Goal: Task Accomplishment & Management: Manage account settings

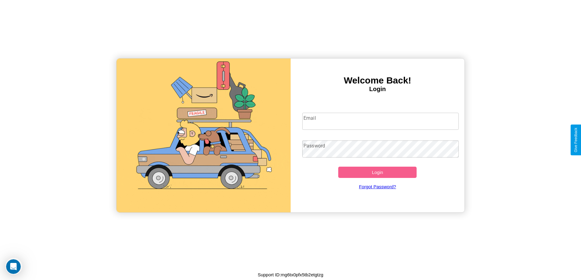
click at [380, 121] on input "Email" at bounding box center [380, 121] width 156 height 17
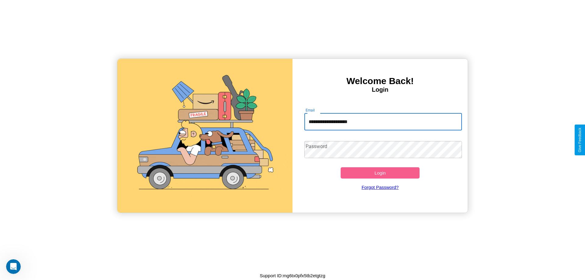
type input "**********"
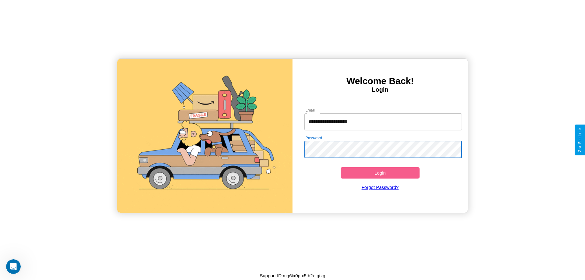
click at [380, 173] on button "Login" at bounding box center [380, 172] width 79 height 11
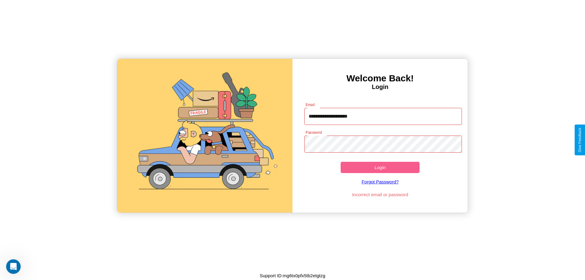
click at [380, 167] on button "Login" at bounding box center [380, 167] width 79 height 11
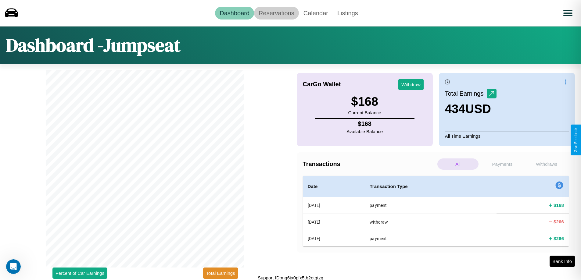
click at [276, 13] on link "Reservations" at bounding box center [276, 13] width 45 height 13
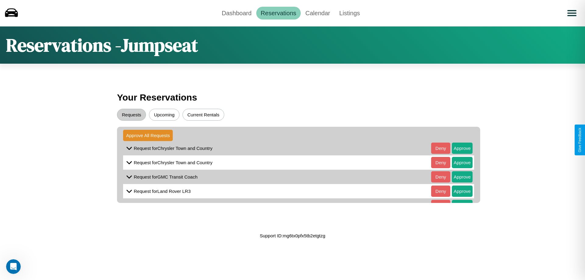
click at [164, 115] on button "Upcoming" at bounding box center [164, 115] width 30 height 12
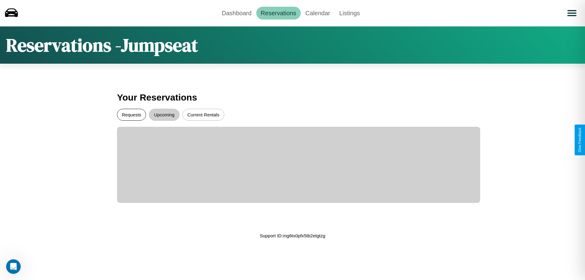
click at [131, 115] on button "Requests" at bounding box center [131, 115] width 29 height 12
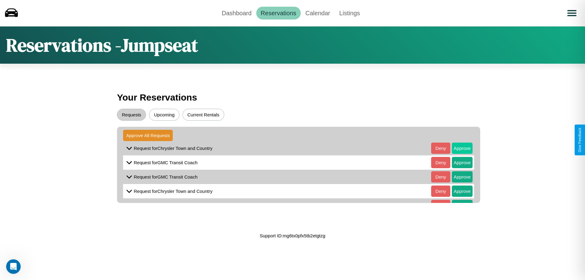
click at [458, 148] on button "Approve" at bounding box center [462, 148] width 21 height 11
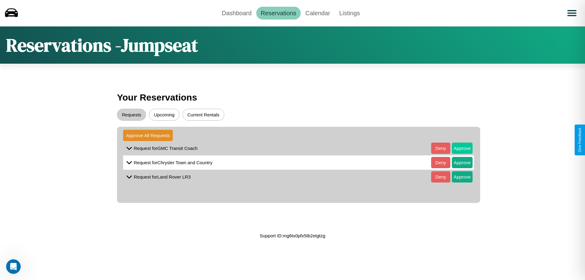
click at [458, 148] on button "Approve" at bounding box center [462, 148] width 21 height 11
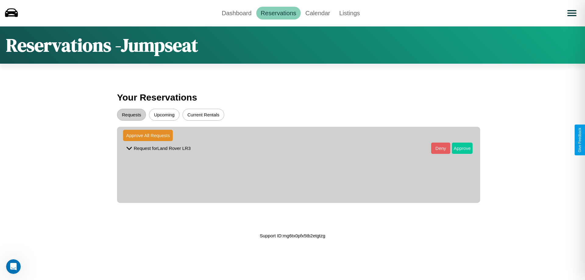
click at [458, 148] on button "Approve" at bounding box center [462, 148] width 21 height 11
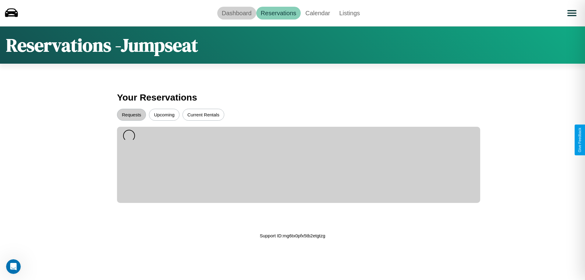
click at [237, 13] on link "Dashboard" at bounding box center [236, 13] width 39 height 13
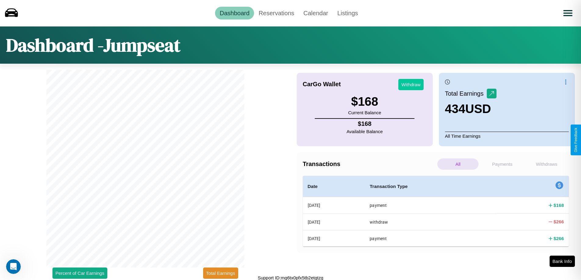
click at [411, 84] on button "Withdraw" at bounding box center [410, 84] width 25 height 11
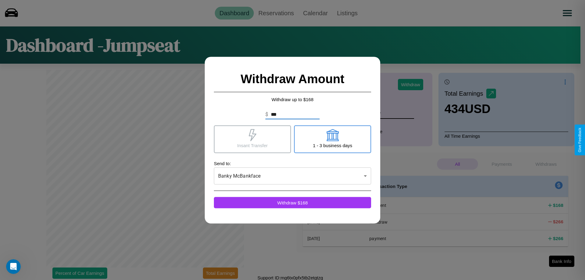
click at [333, 139] on icon at bounding box center [333, 135] width 12 height 12
click at [252, 139] on icon at bounding box center [253, 135] width 8 height 12
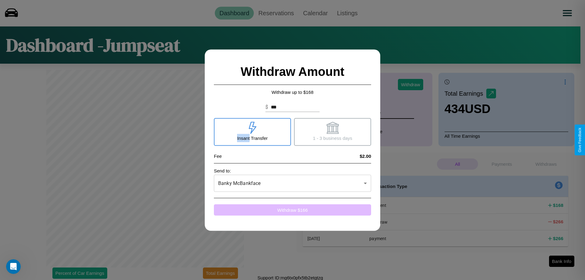
click at [293, 210] on button "Withdraw $ 166" at bounding box center [292, 209] width 157 height 11
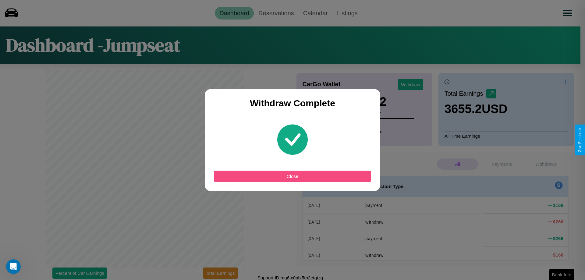
click at [293, 176] on button "Close" at bounding box center [292, 176] width 157 height 11
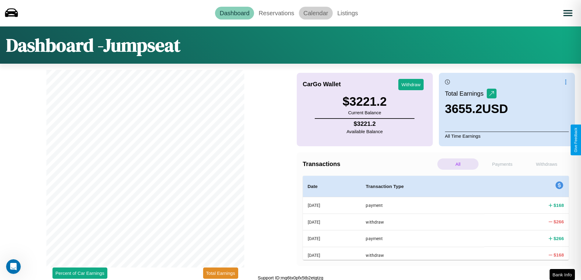
click at [316, 13] on link "Calendar" at bounding box center [316, 13] width 34 height 13
